Goal: Information Seeking & Learning: Learn about a topic

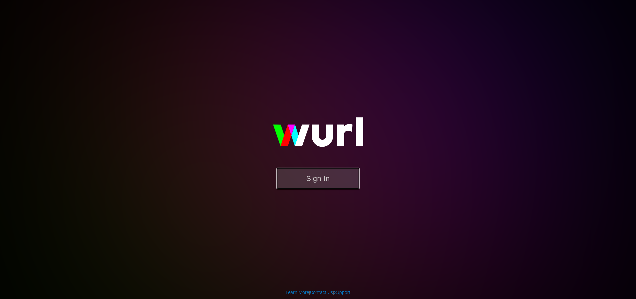
click at [332, 172] on button "Sign In" at bounding box center [318, 178] width 83 height 22
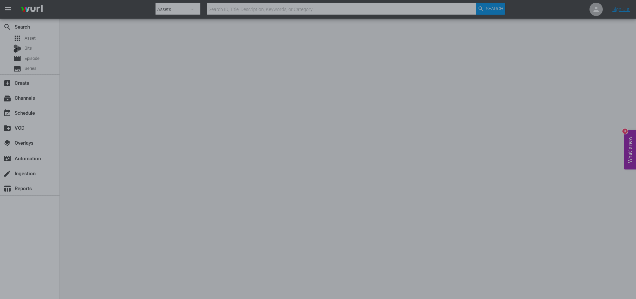
click at [426, 176] on div at bounding box center [318, 149] width 636 height 299
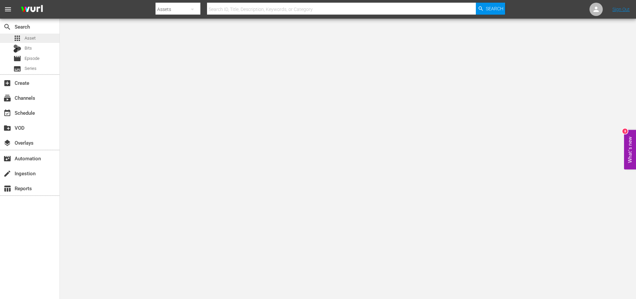
click at [38, 35] on div "apps Asset" at bounding box center [29, 38] width 59 height 9
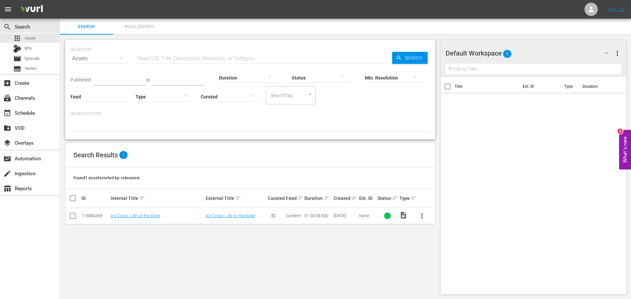
click at [253, 219] on td "Ice Cross: Life on the Edge" at bounding box center [236, 216] width 62 height 16
click at [140, 217] on link "Ice Cross: Life on the Edge" at bounding box center [136, 215] width 50 height 5
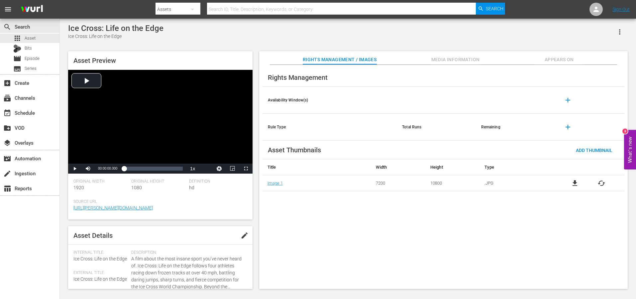
click at [460, 63] on button "Media Information" at bounding box center [456, 57] width 50 height 13
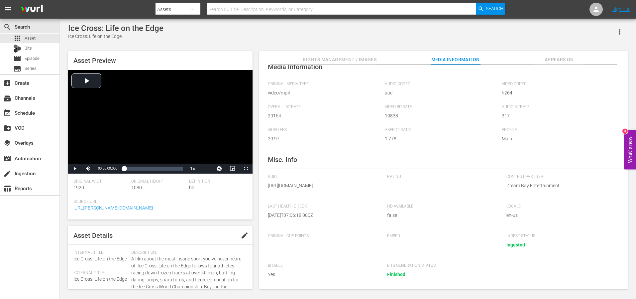
scroll to position [39, 0]
click at [545, 60] on span "Appears On" at bounding box center [559, 60] width 50 height 8
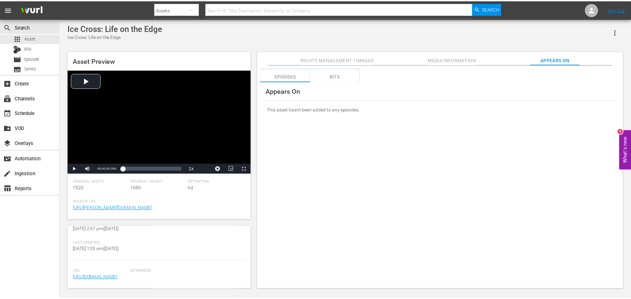
scroll to position [0, 0]
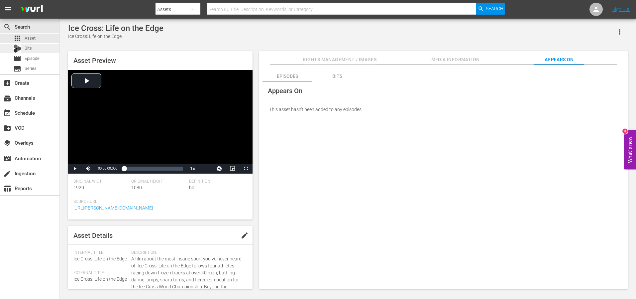
click at [30, 47] on span "Bits" at bounding box center [28, 48] width 7 height 7
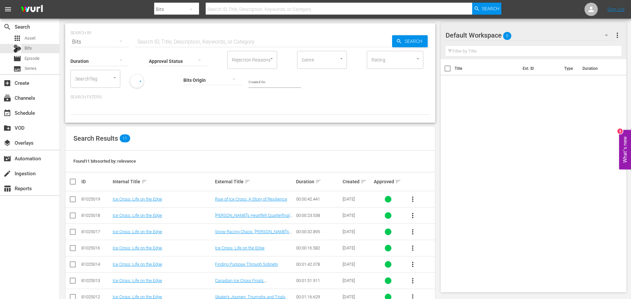
scroll to position [16, 0]
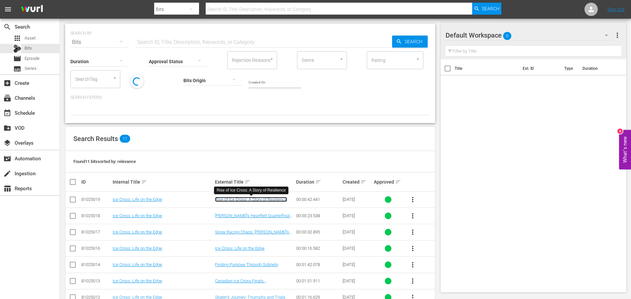
click at [253, 200] on link "Rise of Ice Cross: A Story of Resilience" at bounding box center [251, 199] width 72 height 5
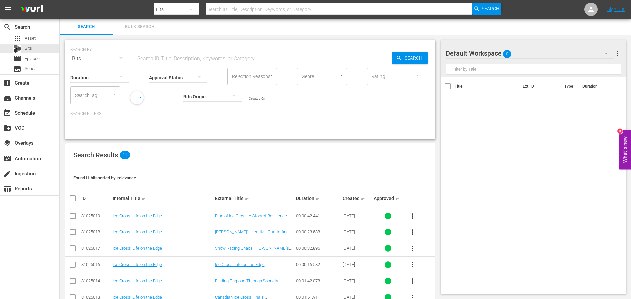
scroll to position [100, 0]
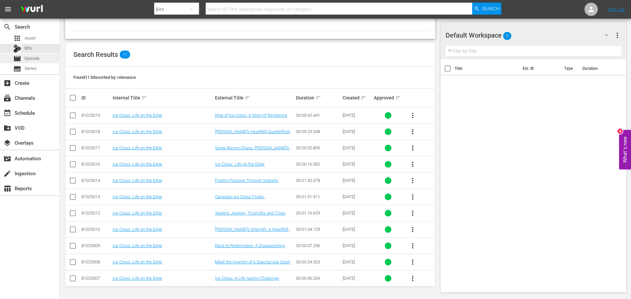
click at [34, 61] on span "Episode" at bounding box center [32, 58] width 15 height 7
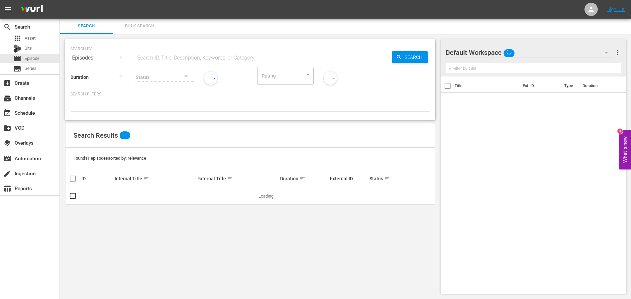
scroll to position [1, 0]
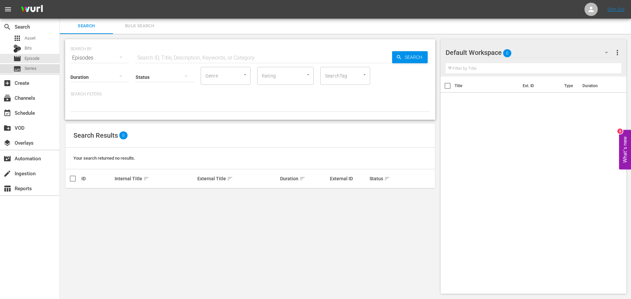
click at [33, 67] on span "Series" at bounding box center [31, 68] width 12 height 7
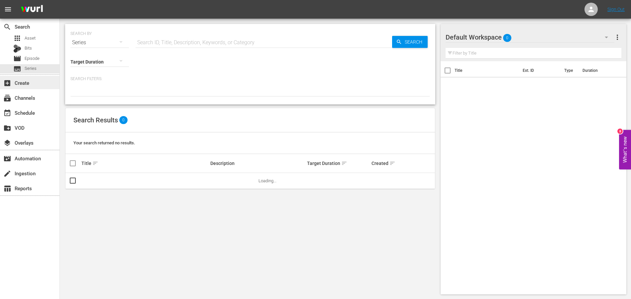
click at [32, 82] on div "add_box Create" at bounding box center [18, 82] width 37 height 6
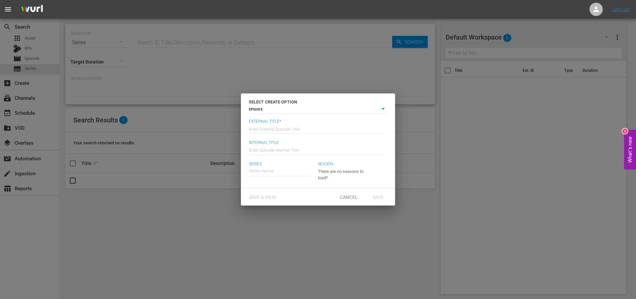
click at [36, 96] on div "SELECT CREATE OPTION EPISODE episode External Title* Enter External Episode Tit…" at bounding box center [318, 149] width 636 height 299
click at [356, 193] on div "Cancel" at bounding box center [348, 197] width 29 height 12
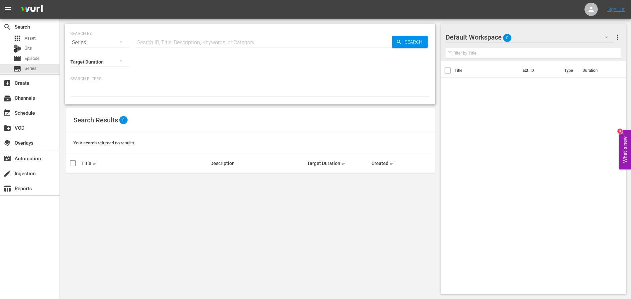
click at [27, 90] on div "subscriptions Channels" at bounding box center [29, 97] width 59 height 15
click at [27, 85] on div "add_box Create" at bounding box center [18, 82] width 37 height 6
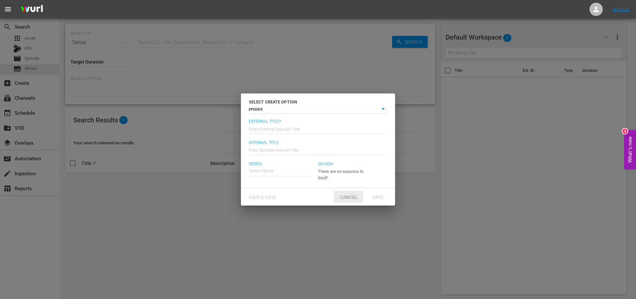
click at [354, 194] on span "Cancel" at bounding box center [349, 196] width 28 height 5
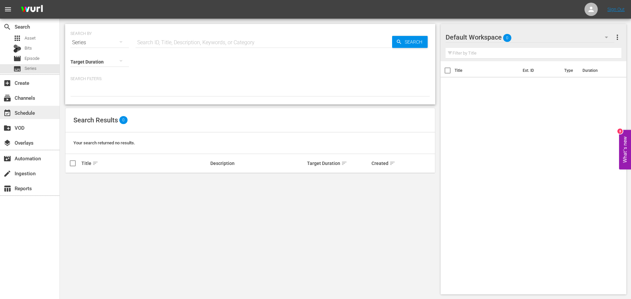
click at [23, 115] on div "event_available Schedule" at bounding box center [18, 112] width 37 height 6
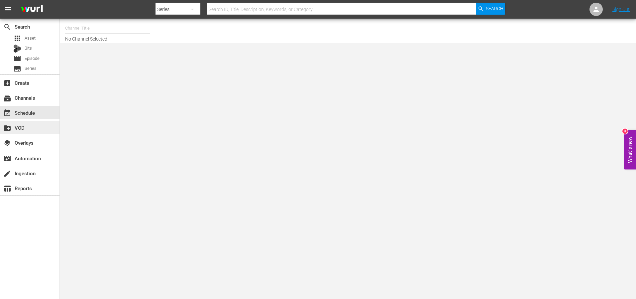
click at [26, 125] on div "create_new_folder VOD" at bounding box center [18, 127] width 37 height 6
click at [28, 141] on div "layers Overlays" at bounding box center [18, 142] width 37 height 6
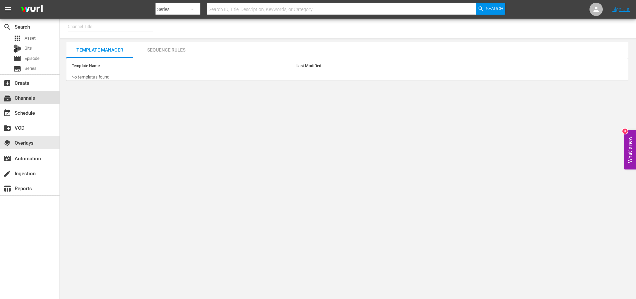
click at [20, 100] on div "subscriptions Channels" at bounding box center [18, 97] width 37 height 6
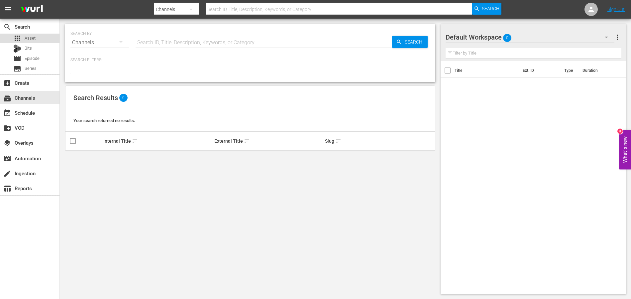
click at [26, 34] on div "apps Asset" at bounding box center [24, 38] width 22 height 9
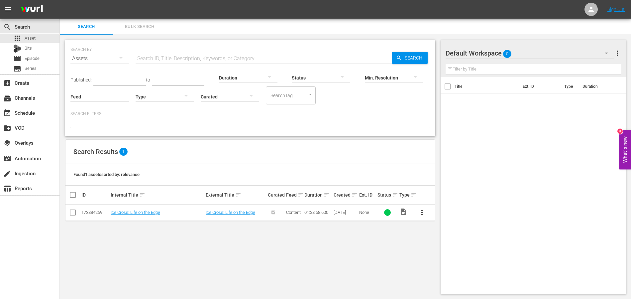
click at [417, 211] on button "more_vert" at bounding box center [422, 212] width 16 height 16
click at [443, 268] on div "Episode" at bounding box center [457, 263] width 45 height 16
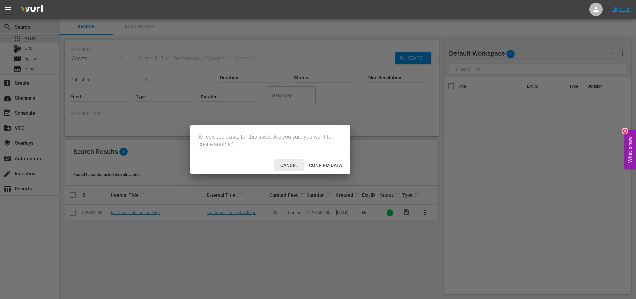
click at [289, 167] on span "Cancel" at bounding box center [289, 165] width 28 height 5
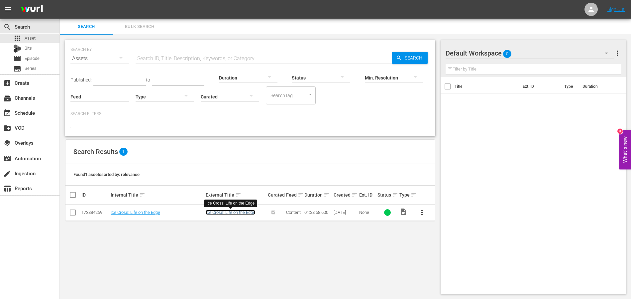
click at [237, 213] on link "Ice Cross: Life on the Edge" at bounding box center [231, 212] width 50 height 5
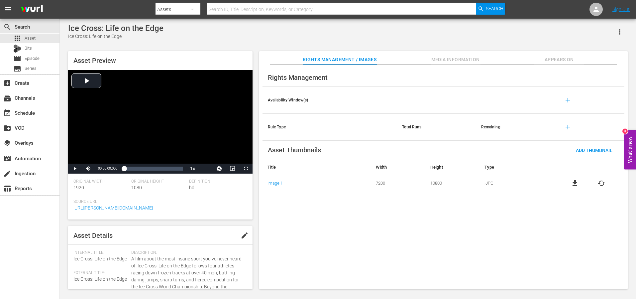
click at [466, 57] on span "Media Information" at bounding box center [456, 60] width 50 height 8
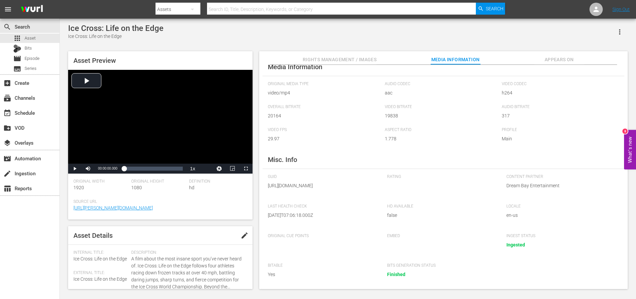
scroll to position [39, 0]
click at [556, 58] on span "Appears On" at bounding box center [559, 60] width 50 height 8
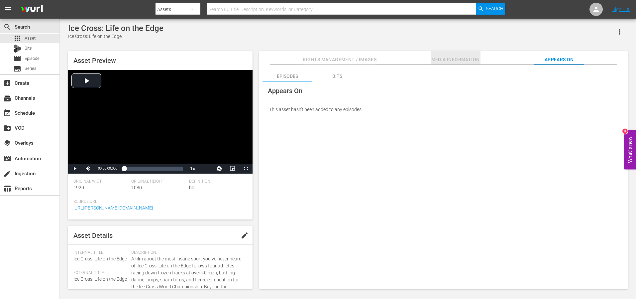
click at [476, 61] on span "Media Information" at bounding box center [456, 60] width 50 height 8
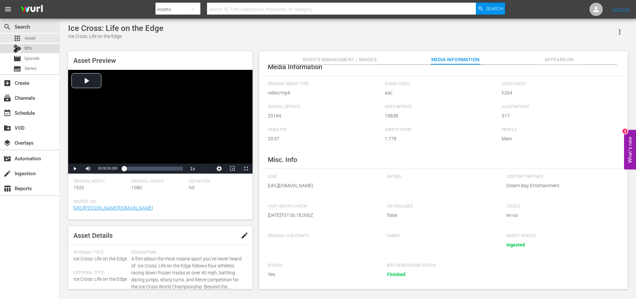
click at [33, 51] on div "Bits" at bounding box center [29, 48] width 59 height 9
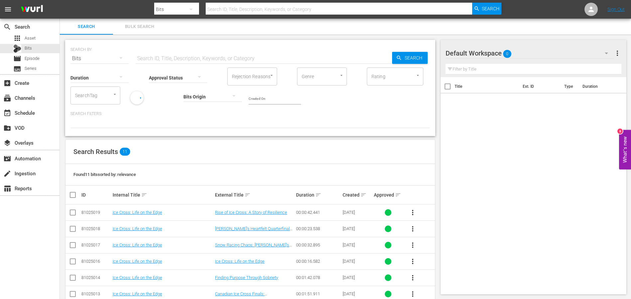
click at [164, 11] on div "Bits" at bounding box center [176, 9] width 45 height 19
click at [168, 144] on div "Channels Series Episodes Bits Assets" at bounding box center [315, 149] width 631 height 299
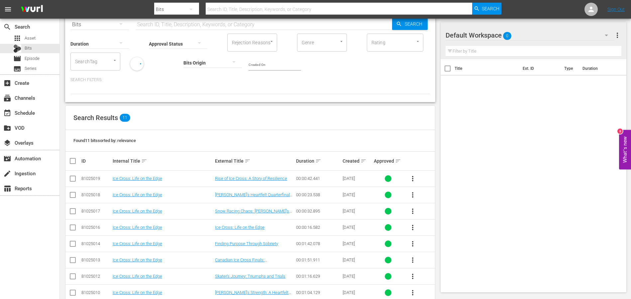
scroll to position [97, 0]
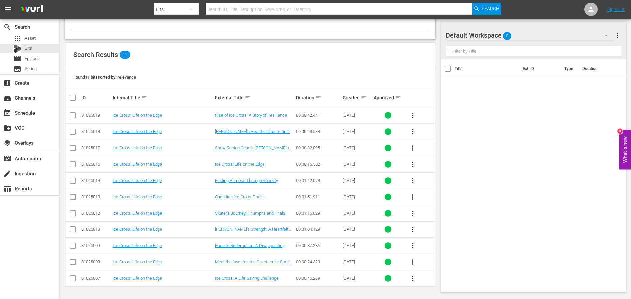
click at [409, 116] on span "more_vert" at bounding box center [413, 115] width 8 height 8
click at [415, 130] on span "more_vert" at bounding box center [413, 132] width 8 height 8
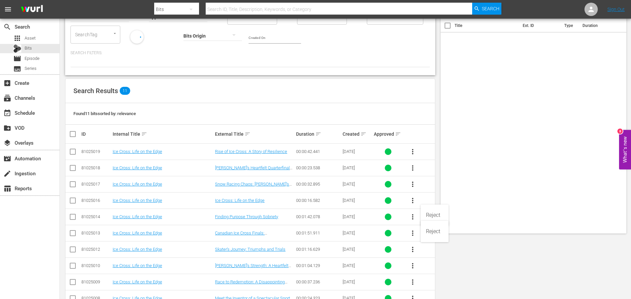
scroll to position [0, 0]
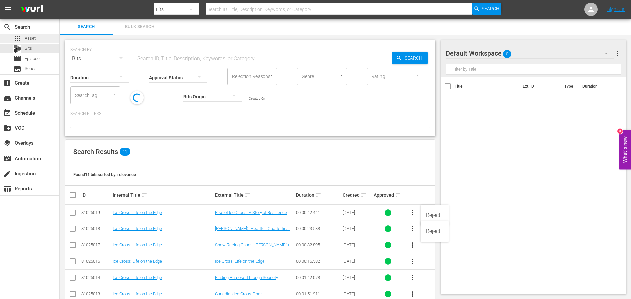
click at [32, 39] on span "Asset" at bounding box center [30, 38] width 11 height 7
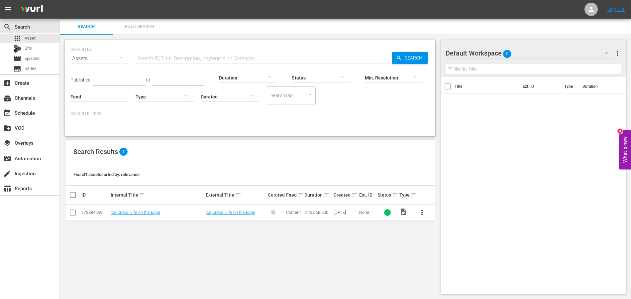
click at [134, 208] on td "Ice Cross: Life on the Edge" at bounding box center [157, 212] width 95 height 16
click at [133, 209] on td "Ice Cross: Life on the Edge" at bounding box center [157, 212] width 95 height 16
click at [624, 148] on button "What's new 8" at bounding box center [625, 150] width 12 height 40
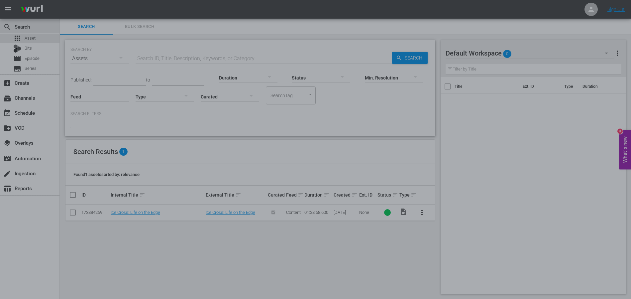
scroll to position [1, 0]
click at [92, 238] on div at bounding box center [315, 149] width 631 height 299
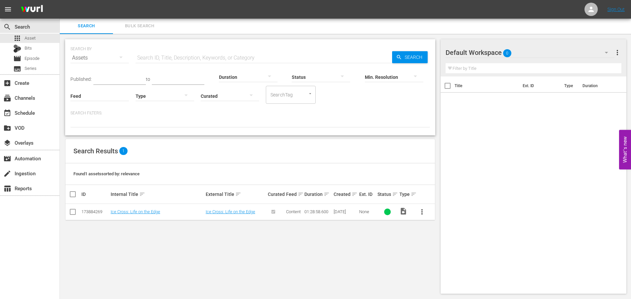
click at [92, 238] on div "SEARCH BY Search By Assets Search ID, Title, Description, Keywords, or Category…" at bounding box center [250, 166] width 381 height 265
click at [35, 189] on div "table_chart Reports" at bounding box center [18, 187] width 37 height 6
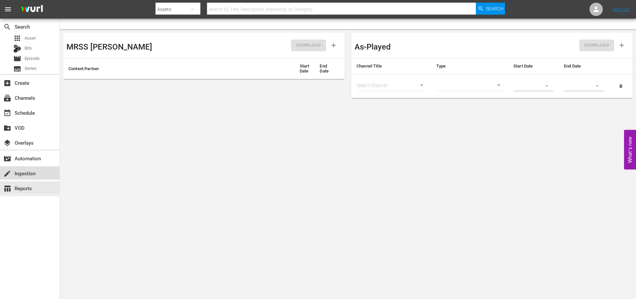
click at [39, 173] on div "create Ingestion" at bounding box center [29, 172] width 59 height 13
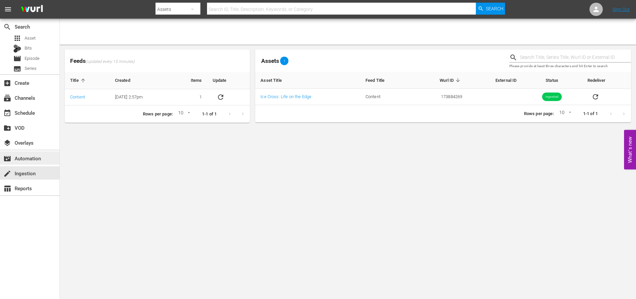
click at [41, 161] on div "movie_filter Automation" at bounding box center [29, 157] width 59 height 13
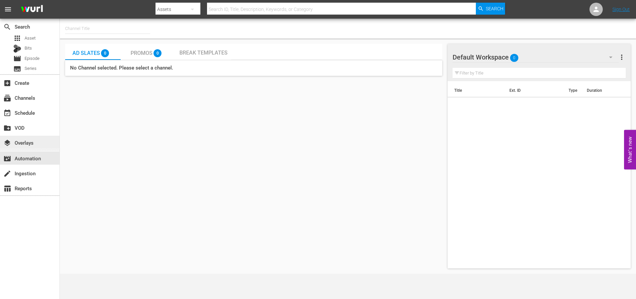
click at [40, 144] on div "layers Overlays" at bounding box center [29, 142] width 59 height 13
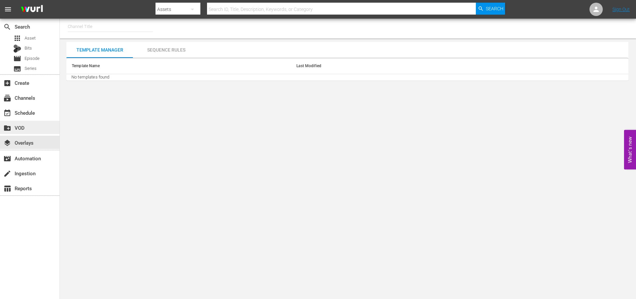
click at [37, 125] on div "create_new_folder VOD" at bounding box center [18, 127] width 37 height 6
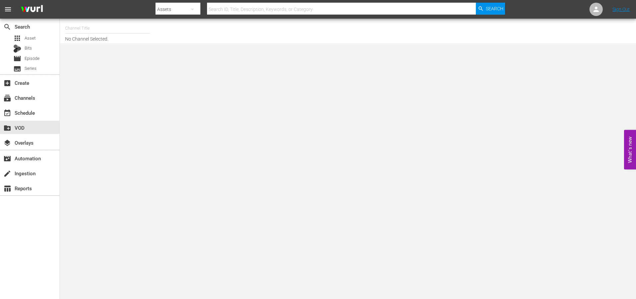
click at [29, 120] on div "create_new_folder VOD" at bounding box center [29, 127] width 59 height 15
click at [32, 111] on div "event_available Schedule" at bounding box center [18, 112] width 37 height 6
click at [30, 98] on div "subscriptions Channels" at bounding box center [18, 97] width 37 height 6
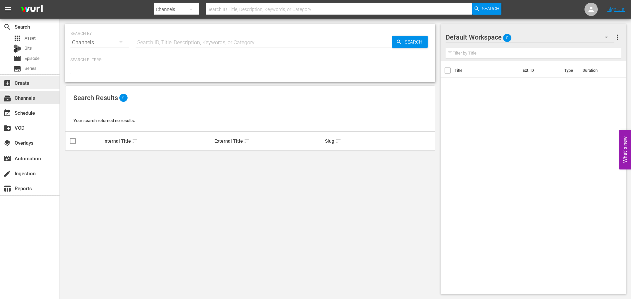
click at [32, 86] on div "add_box Create" at bounding box center [29, 82] width 59 height 13
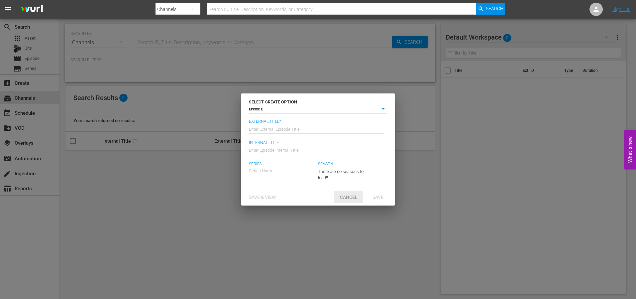
click at [352, 199] on span "Cancel" at bounding box center [349, 196] width 28 height 5
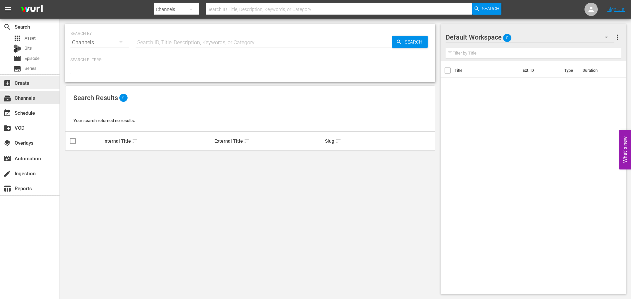
click at [24, 85] on div "add_box Create" at bounding box center [18, 82] width 37 height 6
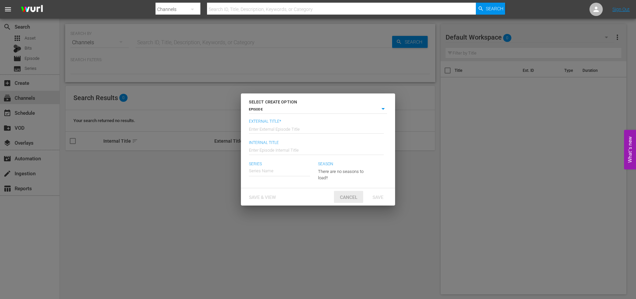
click at [353, 200] on div "Cancel" at bounding box center [348, 197] width 29 height 12
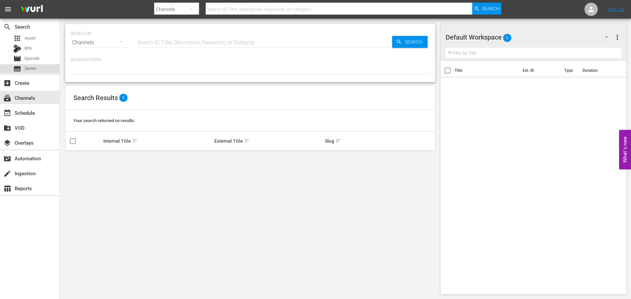
click at [31, 69] on span "Series" at bounding box center [31, 68] width 12 height 7
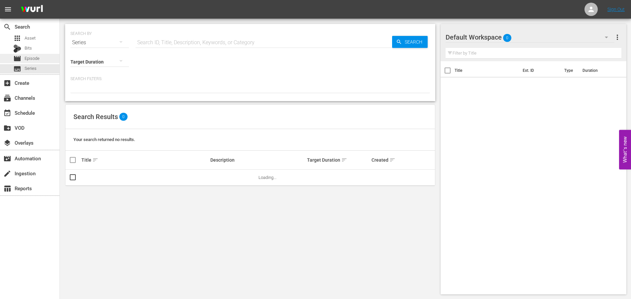
click at [34, 60] on span "Episode" at bounding box center [32, 58] width 15 height 7
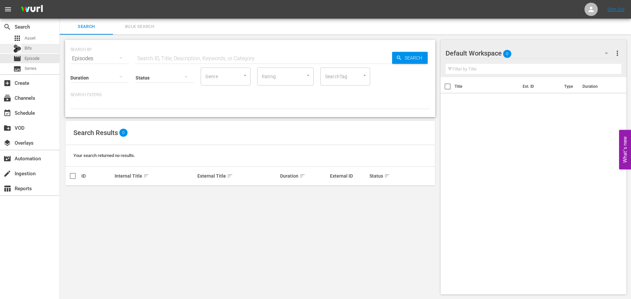
click at [36, 49] on div "Bits" at bounding box center [29, 48] width 59 height 9
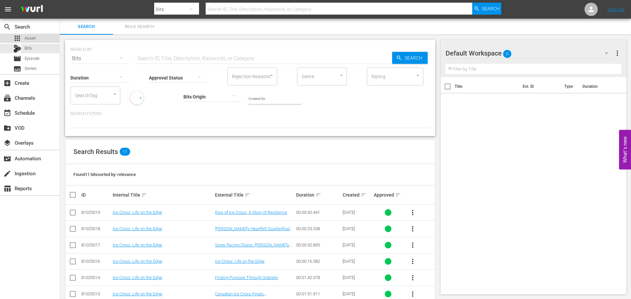
click at [30, 35] on span "Asset" at bounding box center [30, 38] width 11 height 7
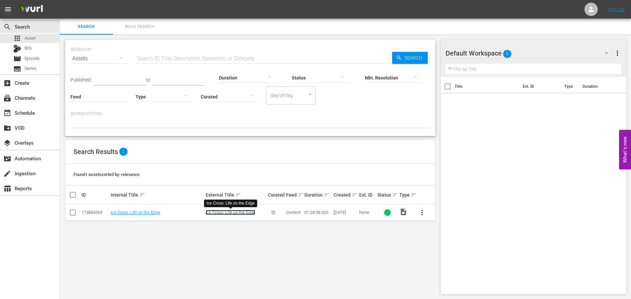
click at [221, 211] on link "Ice Cross: Life on the Edge" at bounding box center [231, 212] width 50 height 5
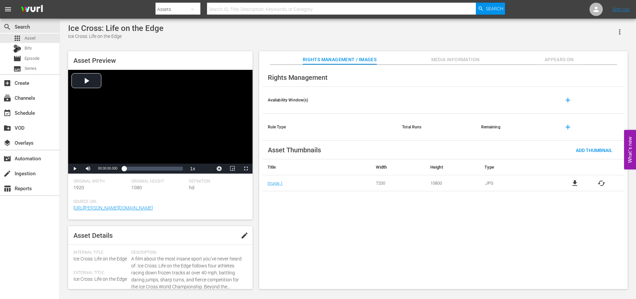
click at [448, 58] on span "Media Information" at bounding box center [456, 60] width 50 height 8
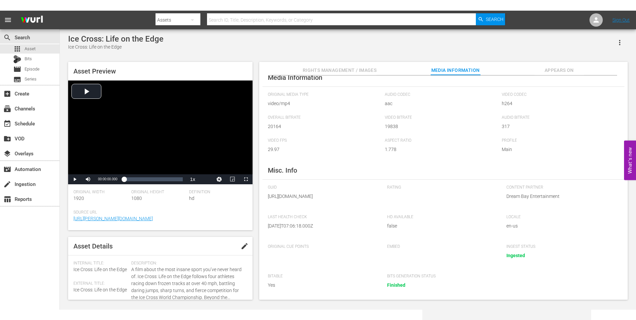
scroll to position [39, 0]
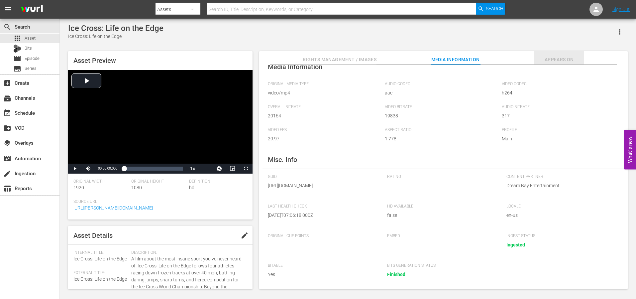
click at [556, 57] on span "Appears On" at bounding box center [559, 60] width 50 height 8
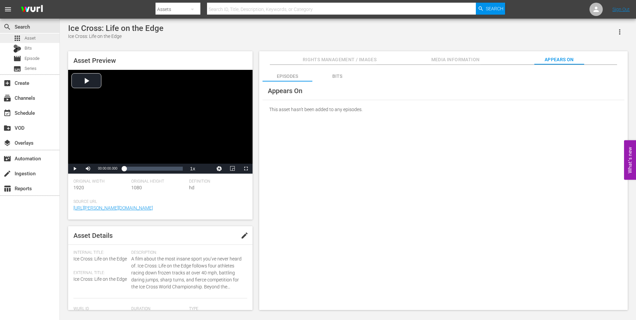
click at [37, 39] on div "apps Asset" at bounding box center [29, 38] width 59 height 9
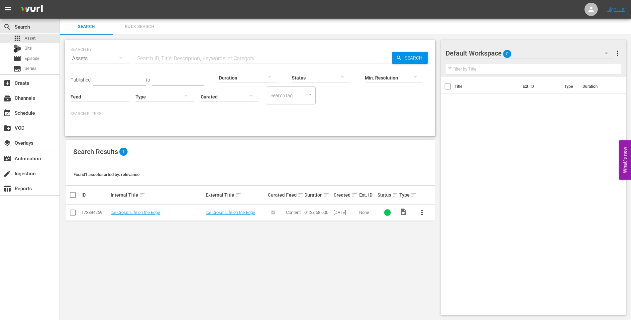
click at [420, 213] on span "more_vert" at bounding box center [422, 212] width 8 height 8
click at [451, 232] on div "Workspace" at bounding box center [457, 231] width 45 height 16
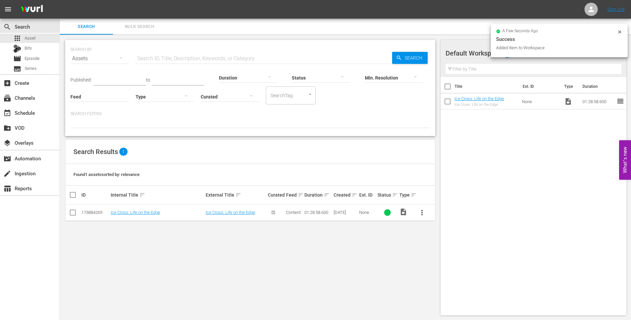
click at [503, 128] on div "Title Ext. ID Type Duration Ice Cross: Life on the Edge Ice Cross: Life on the …" at bounding box center [534, 194] width 186 height 235
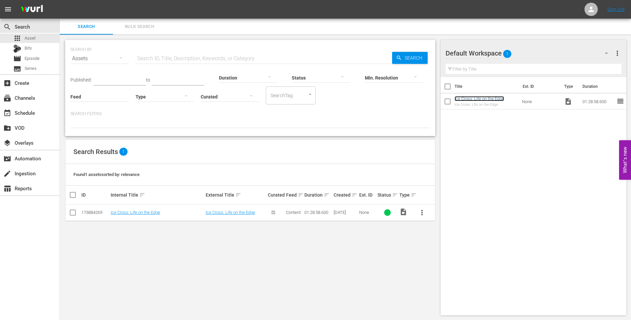
click at [474, 99] on link "Ice Cross: Life on the Edge" at bounding box center [480, 98] width 50 height 5
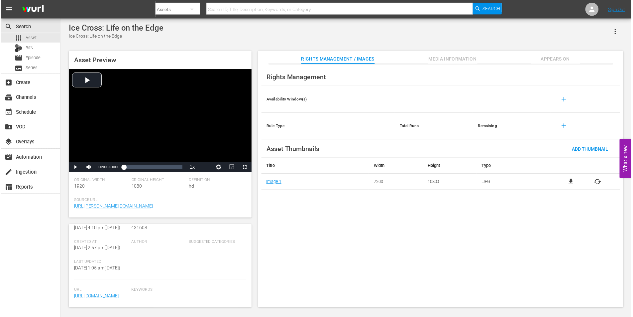
scroll to position [155, 0]
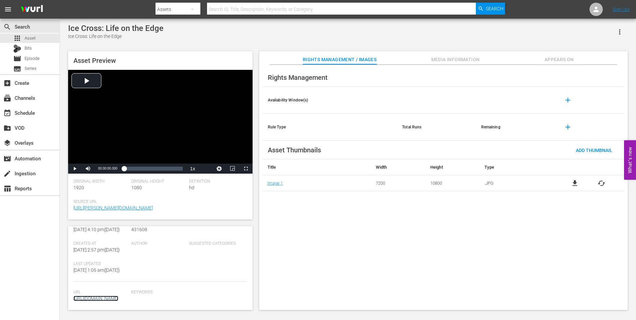
click at [98, 295] on link "[URL][DOMAIN_NAME]" at bounding box center [95, 297] width 45 height 5
